Goal: Task Accomplishment & Management: Manage account settings

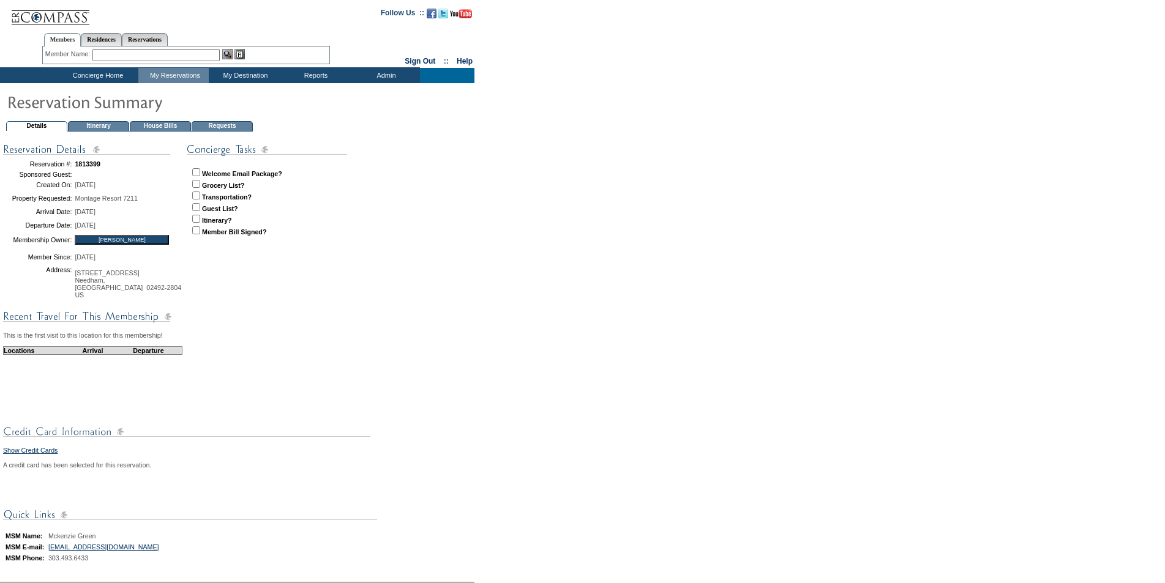
click at [196, 173] on input "checkbox" at bounding box center [196, 172] width 8 height 8
checkbox input "true"
click at [118, 74] on td "Concierge Home" at bounding box center [96, 75] width 84 height 15
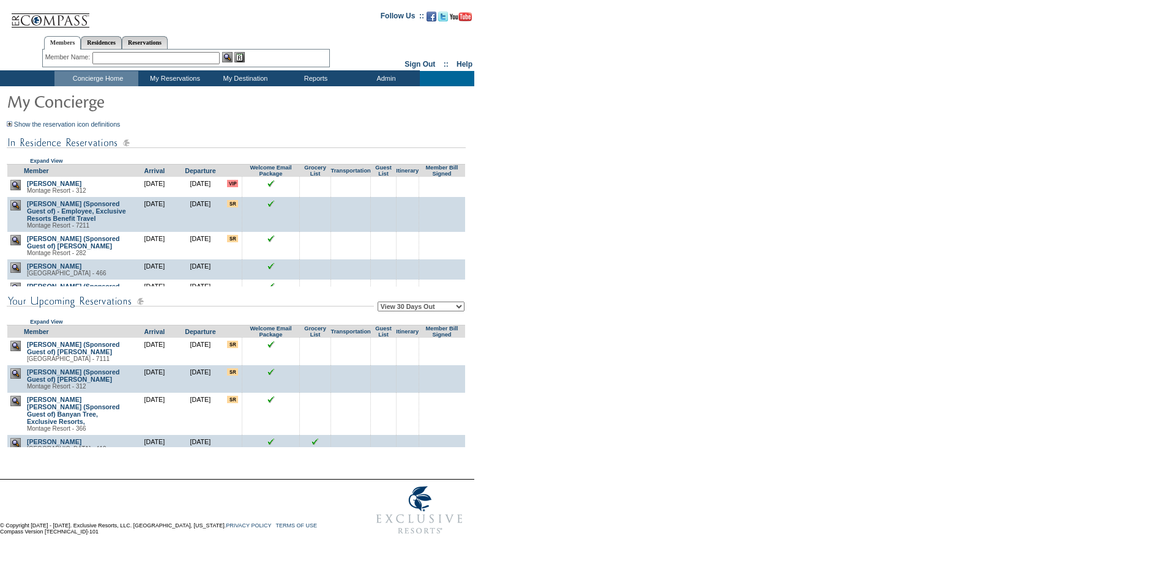
click at [444, 312] on select "View 30 Days Out View 60 Days Out View 90 Days Out" at bounding box center [421, 307] width 87 height 10
select select "60"
click at [379, 304] on select "View 30 Days Out View 60 Days Out View 90 Days Out" at bounding box center [421, 307] width 87 height 10
